Goal: Task Accomplishment & Management: Complete application form

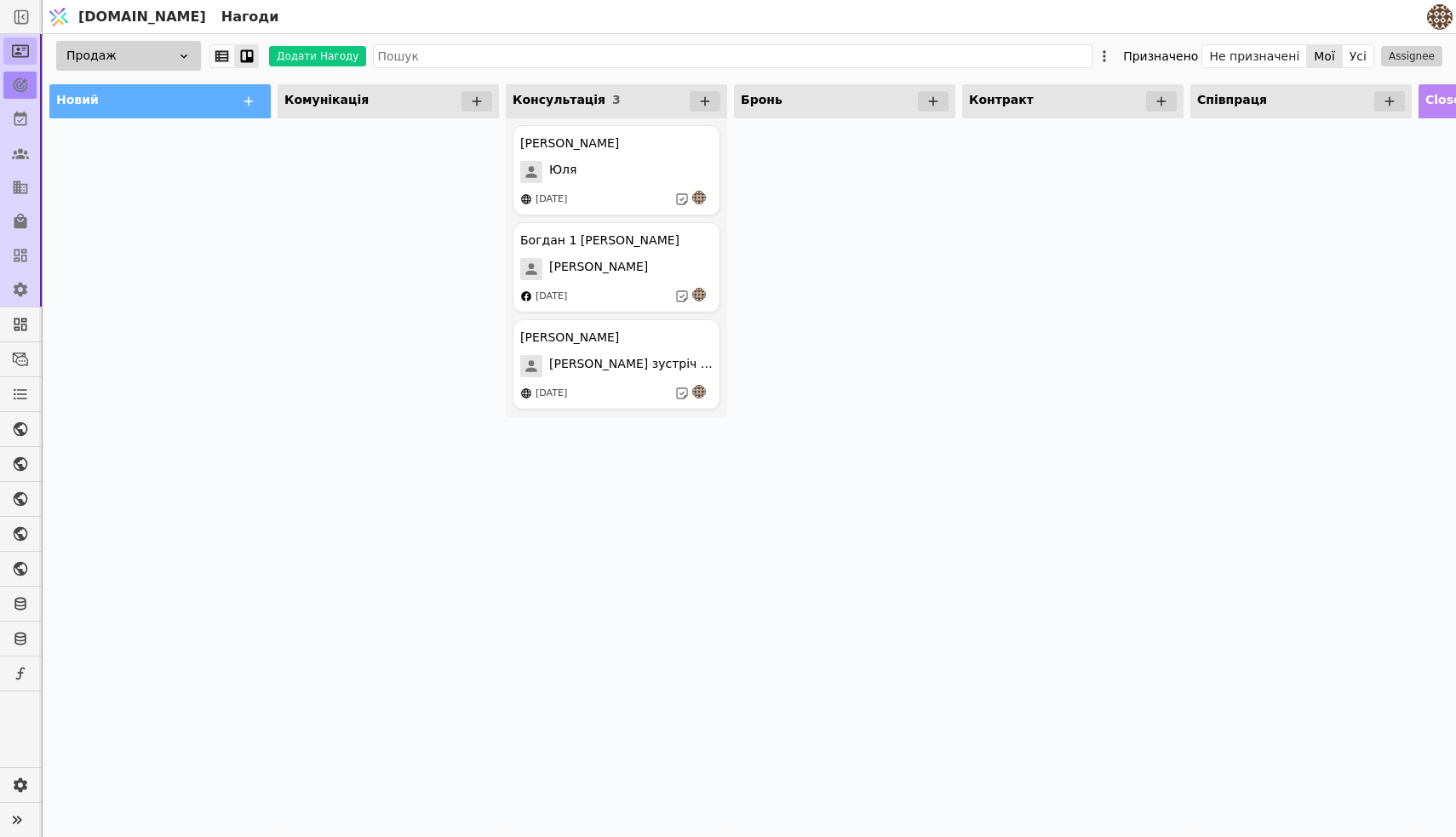
click at [21, 54] on icon at bounding box center [21, 51] width 17 height 13
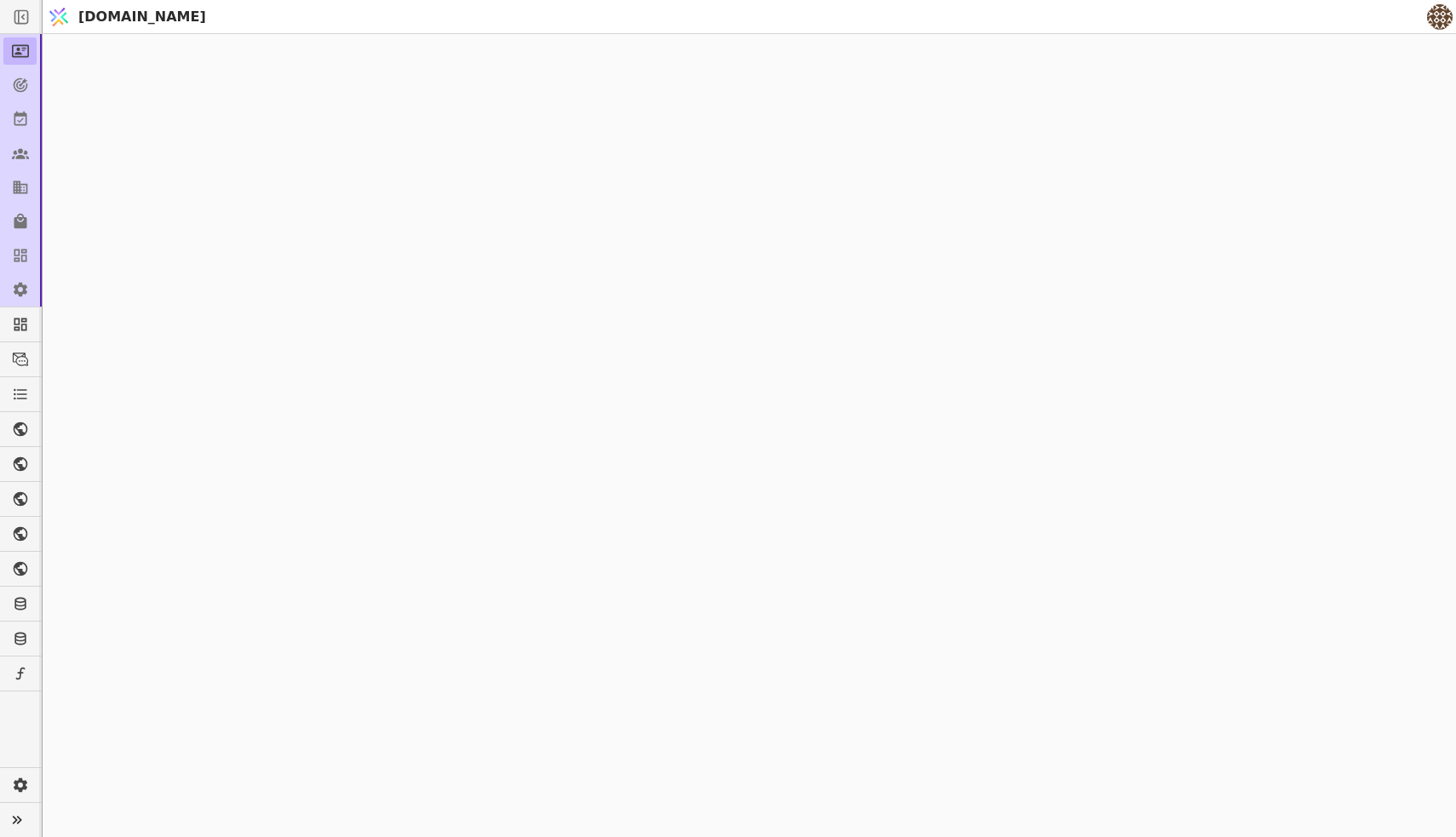
click at [32, 58] on link at bounding box center [20, 51] width 33 height 28
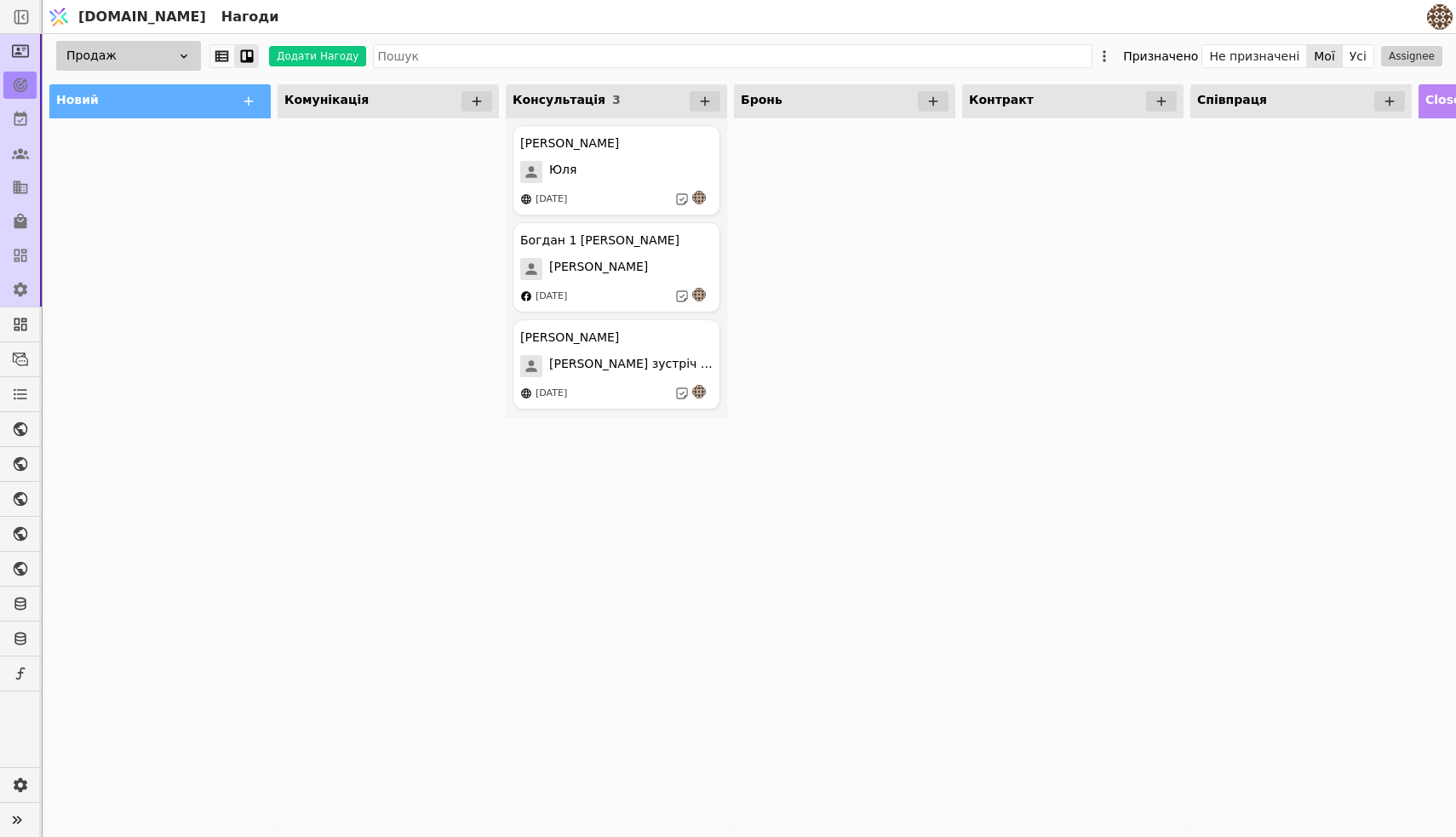
click at [481, 105] on icon at bounding box center [477, 101] width 16 height 16
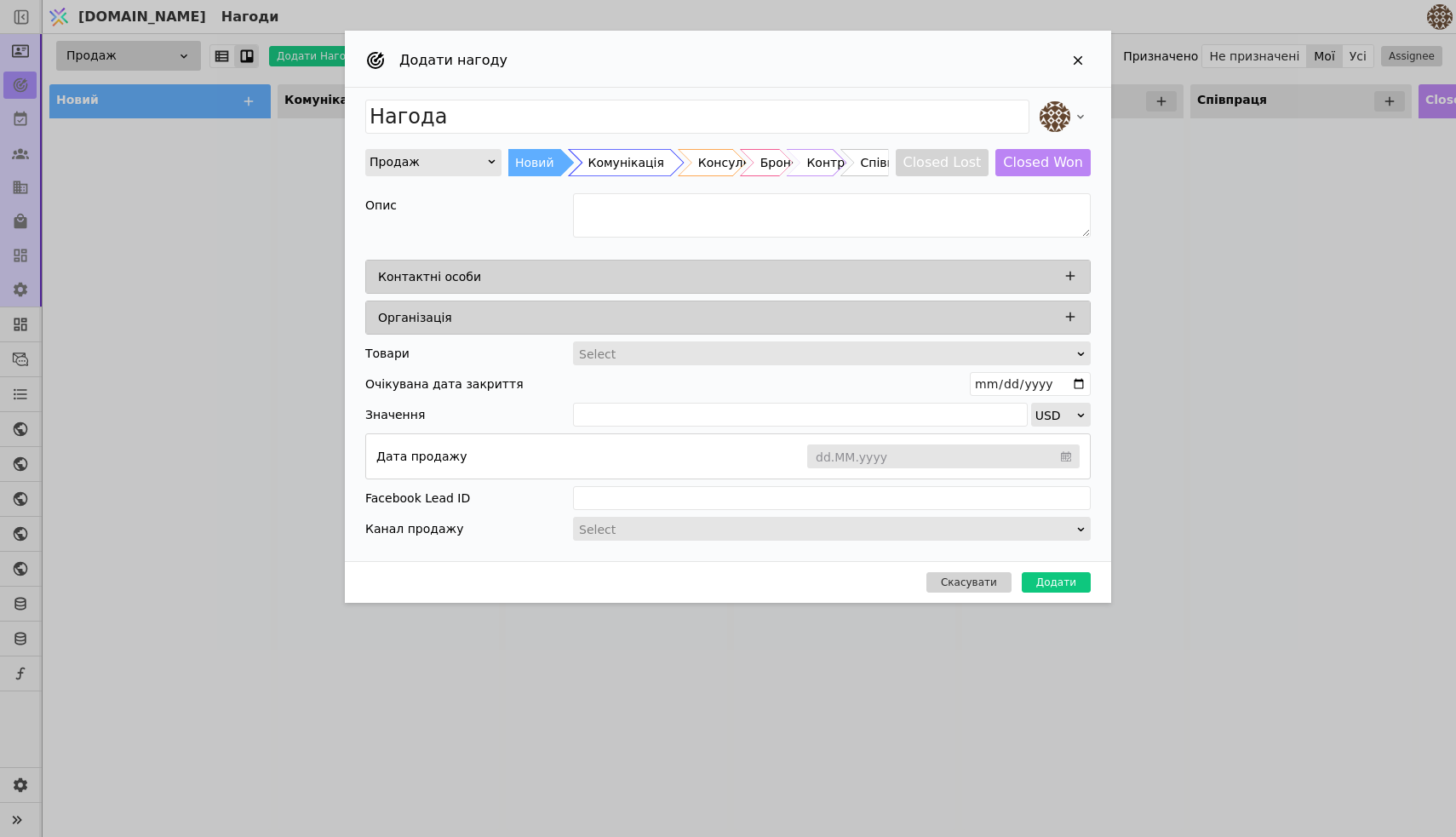
click at [618, 163] on div "Комунікація" at bounding box center [626, 163] width 76 height 28
click at [1075, 276] on icon "Add Opportunity" at bounding box center [1071, 276] width 16 height 16
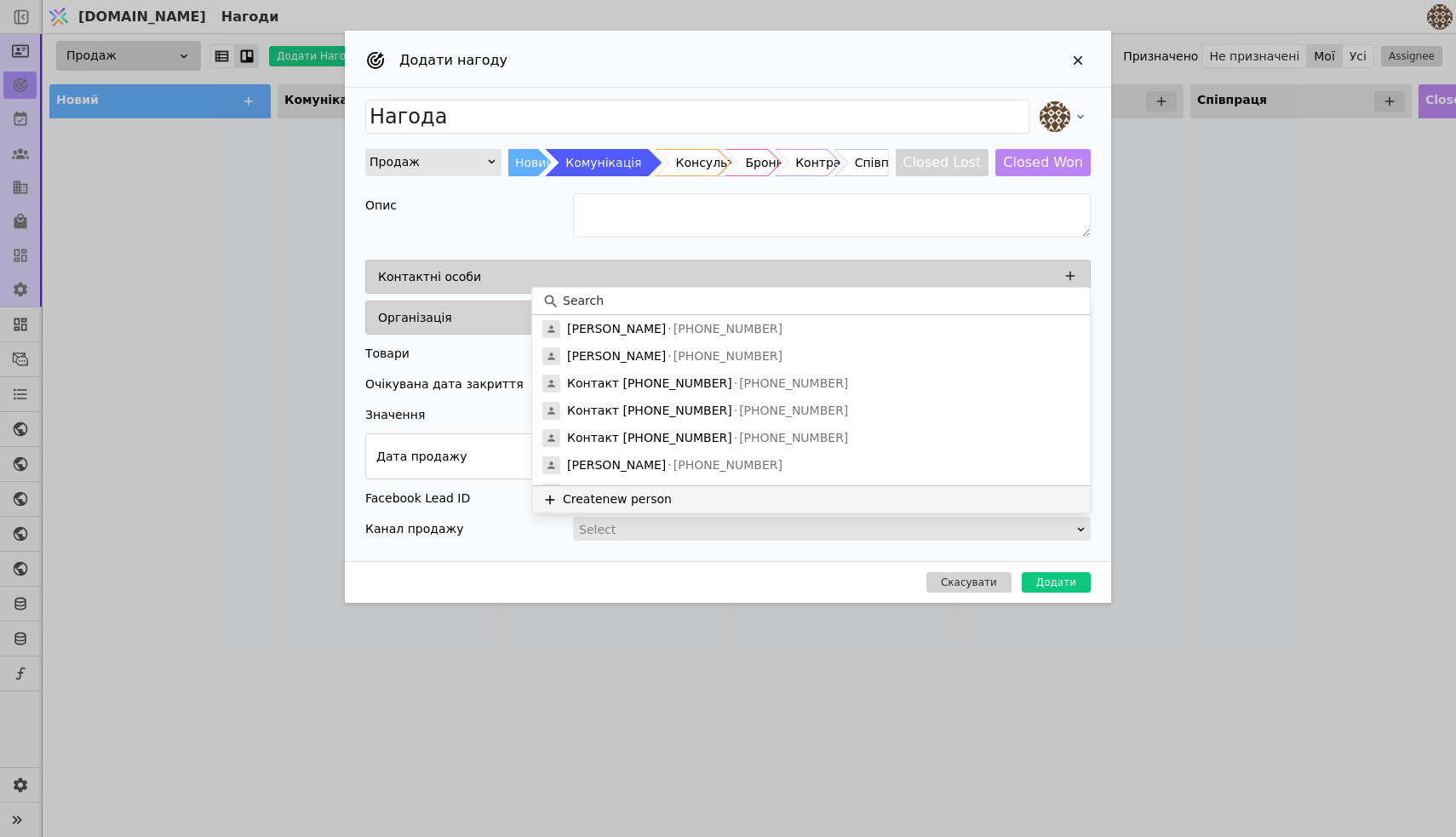
click at [623, 503] on button "Create new person" at bounding box center [811, 499] width 558 height 28
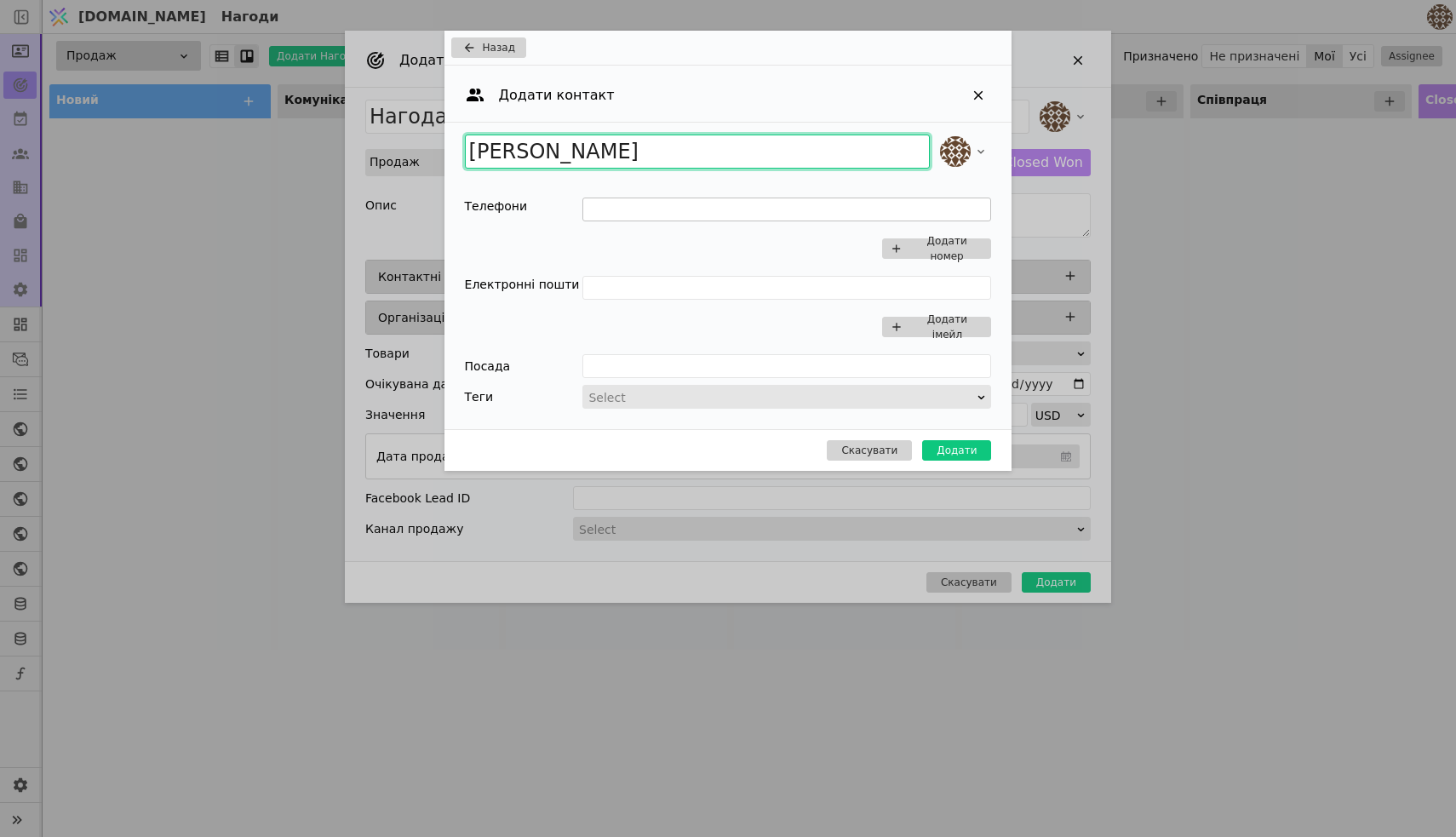
type input "[PERSON_NAME]"
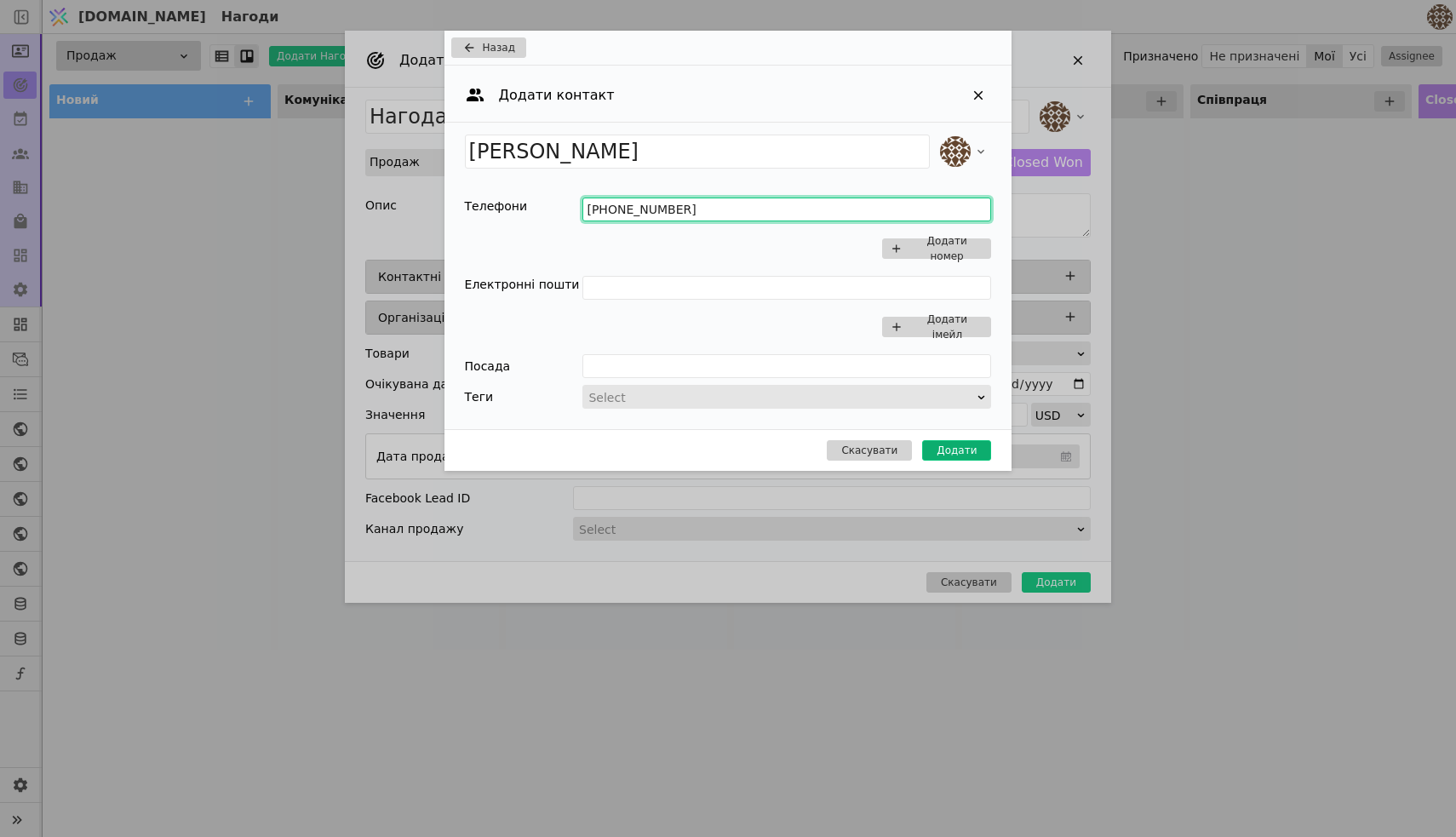
type input "[PHONE_NUMBER]"
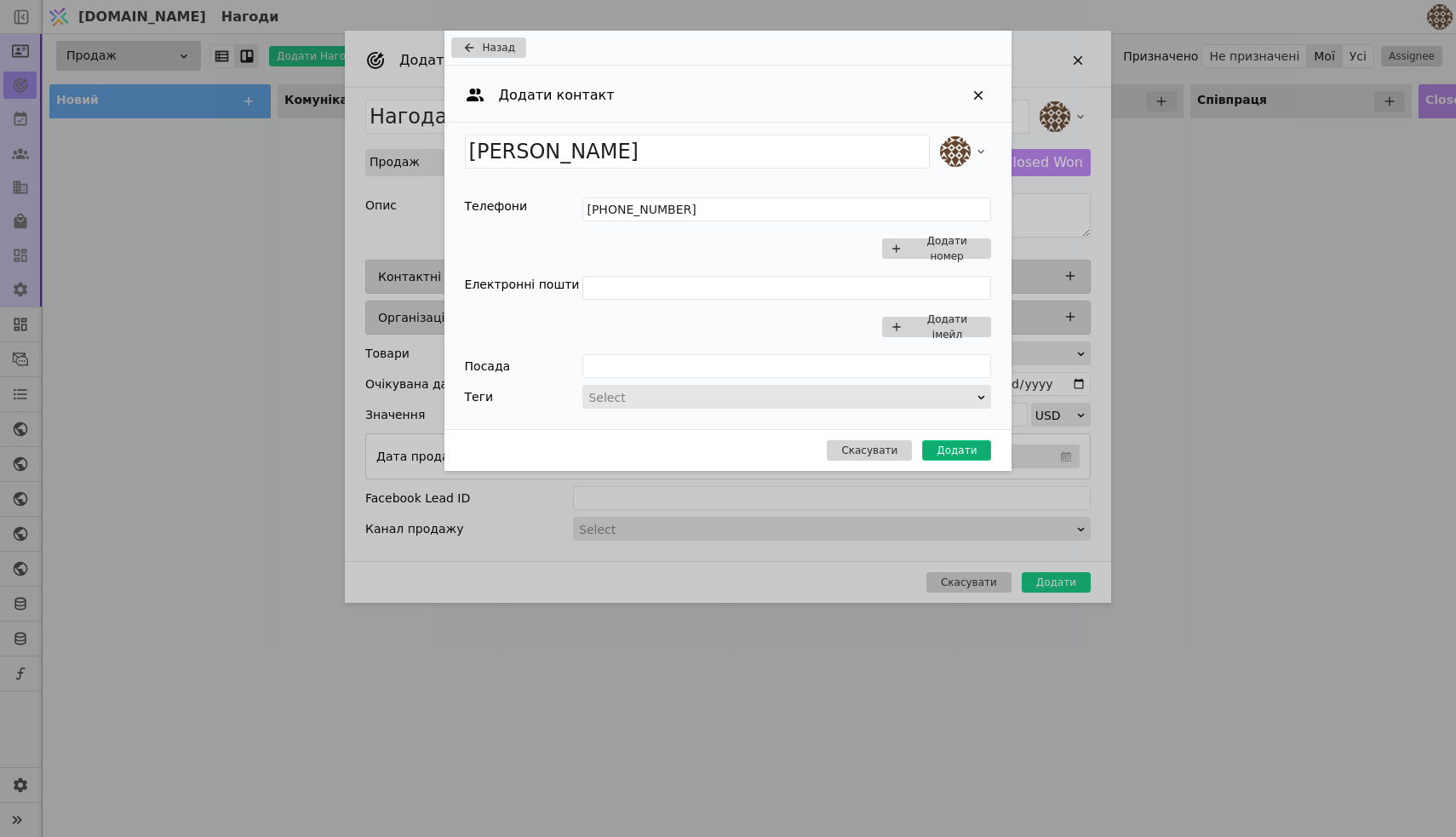
click at [949, 457] on button "Додати" at bounding box center [957, 451] width 69 height 21
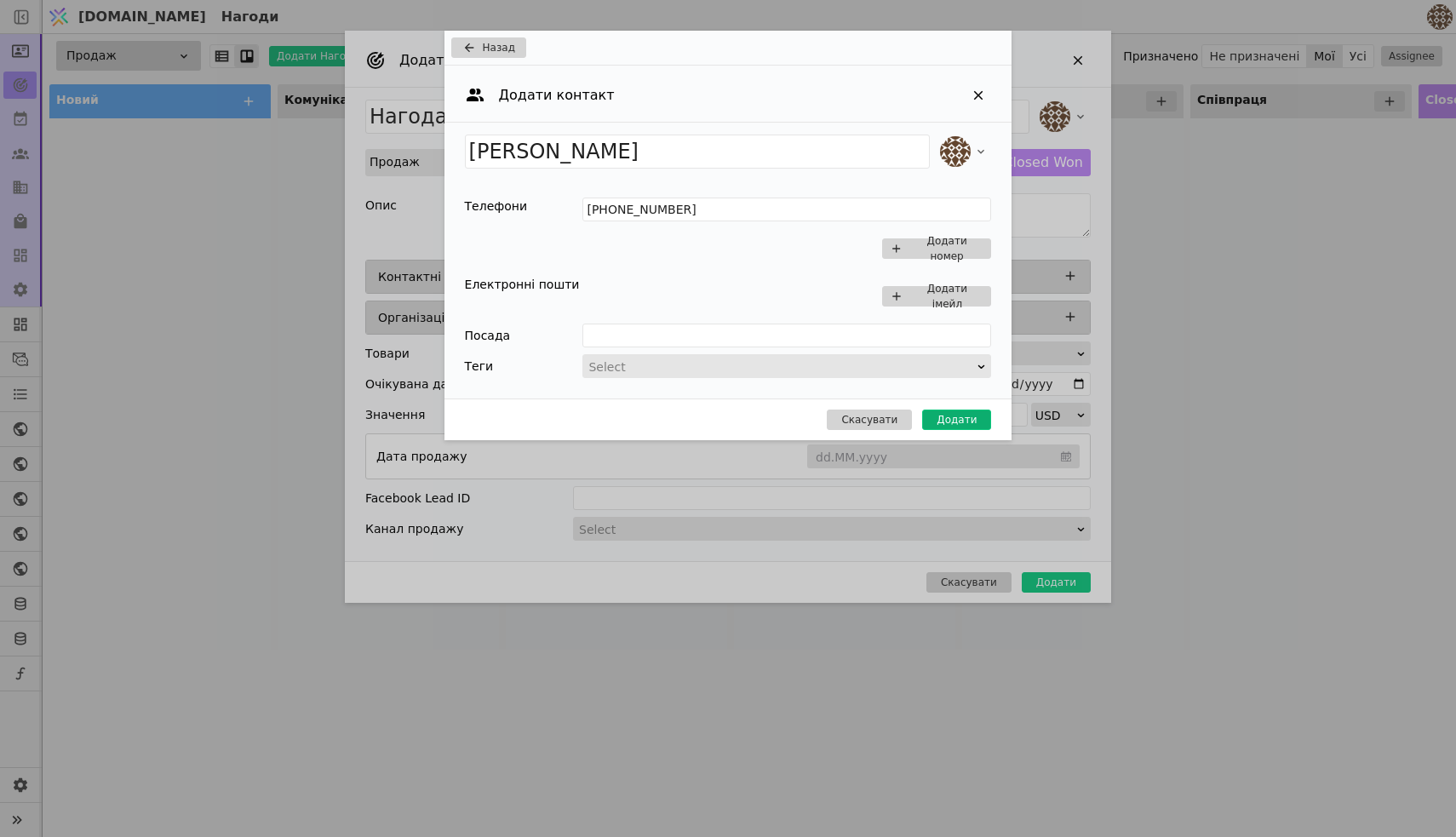
type input "Нагода [PERSON_NAME]"
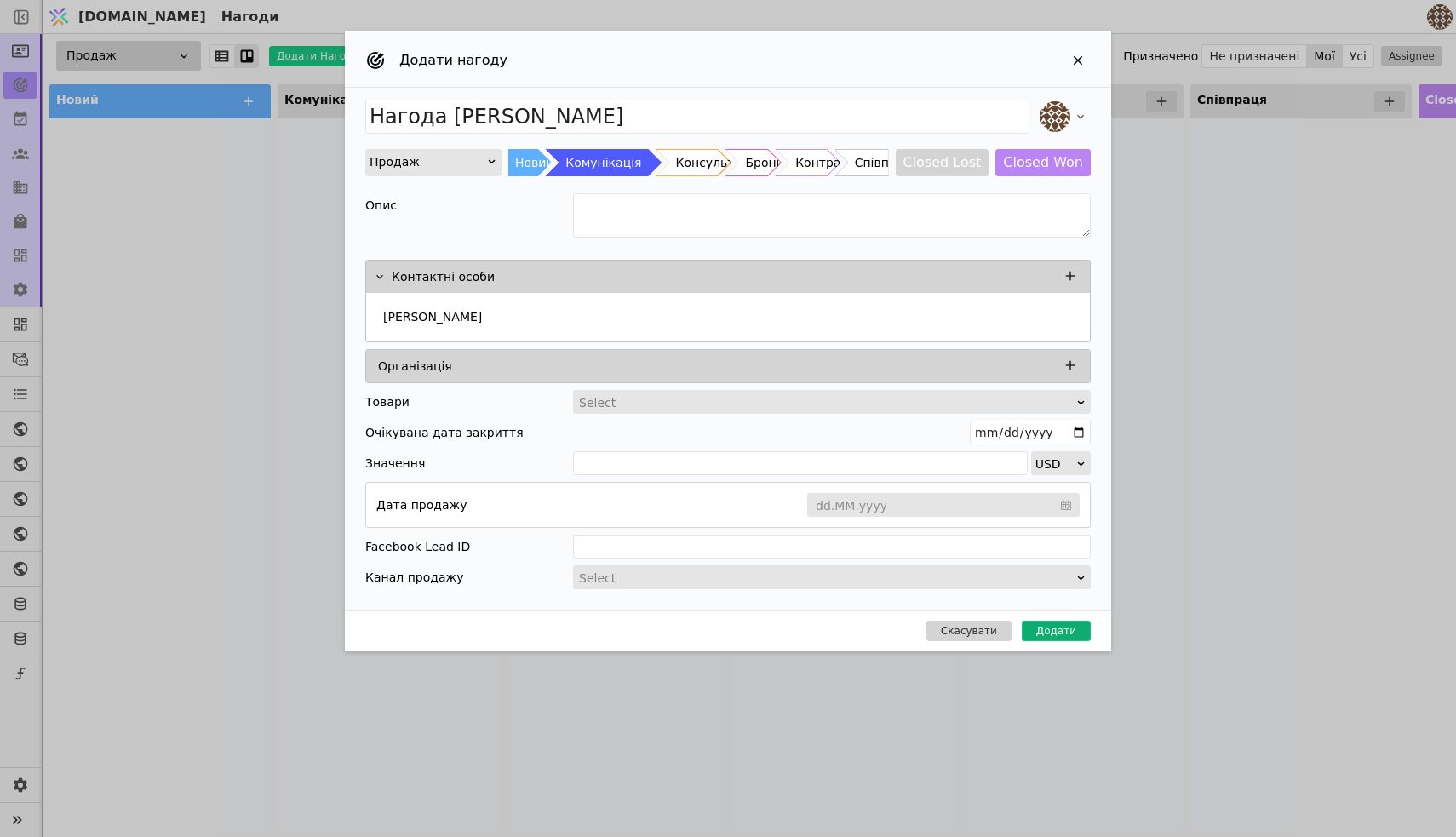
click at [1047, 633] on button "Додати" at bounding box center [1056, 631] width 69 height 21
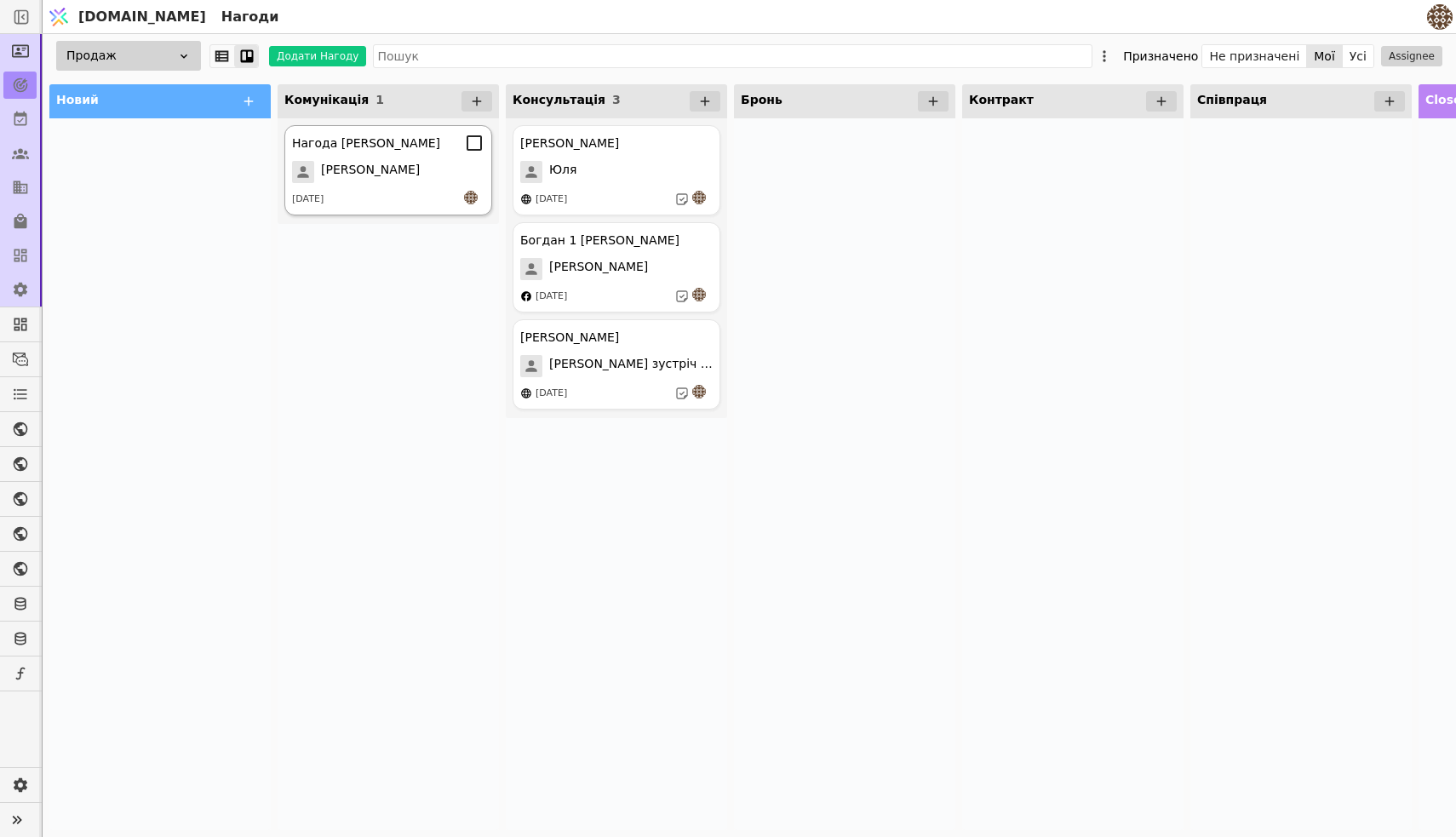
click at [433, 179] on div "[PERSON_NAME]" at bounding box center [388, 172] width 193 height 22
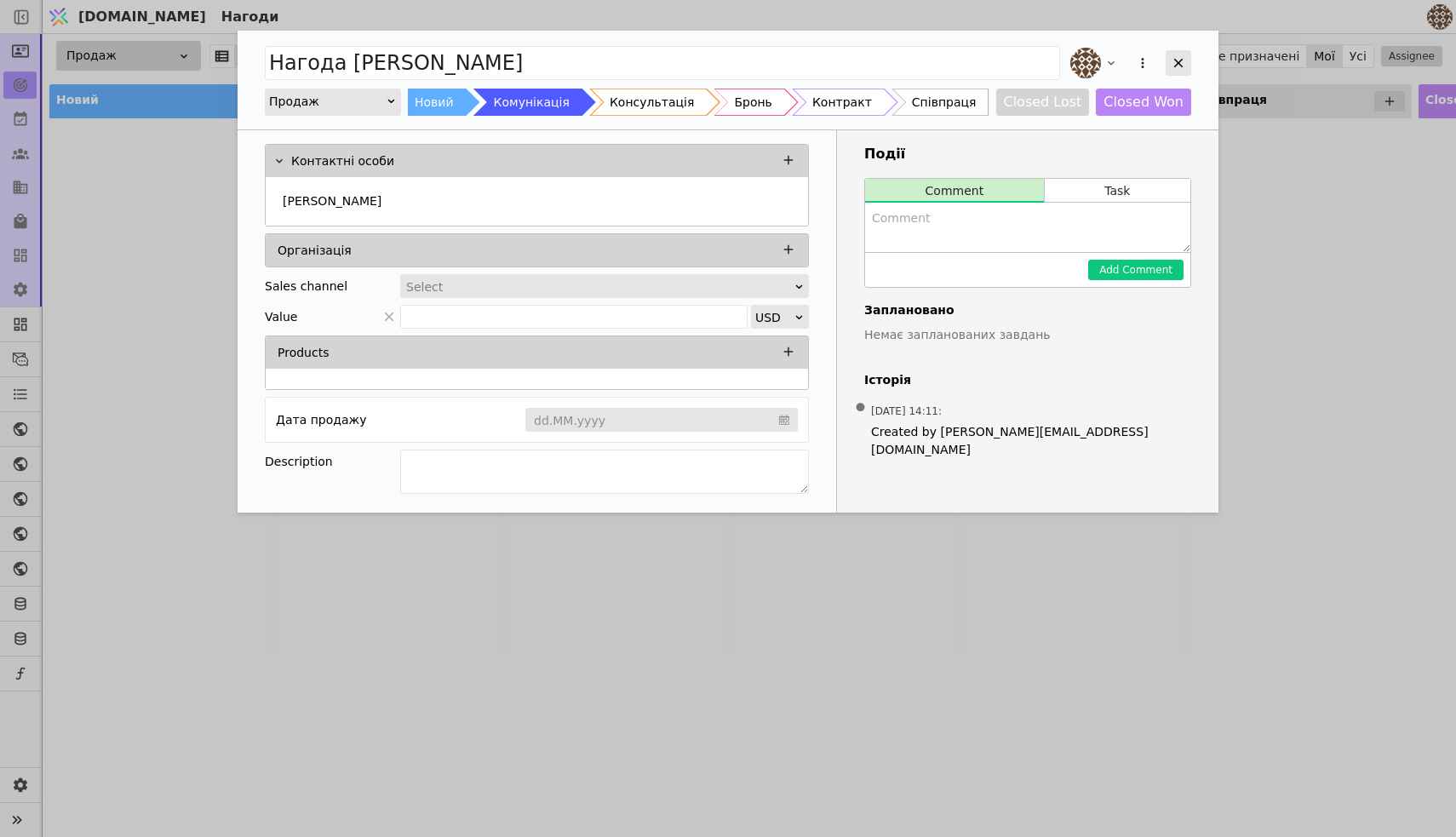
click at [1182, 55] on icon "Add Opportunity" at bounding box center [1179, 63] width 16 height 16
